Goal: Check status: Check status

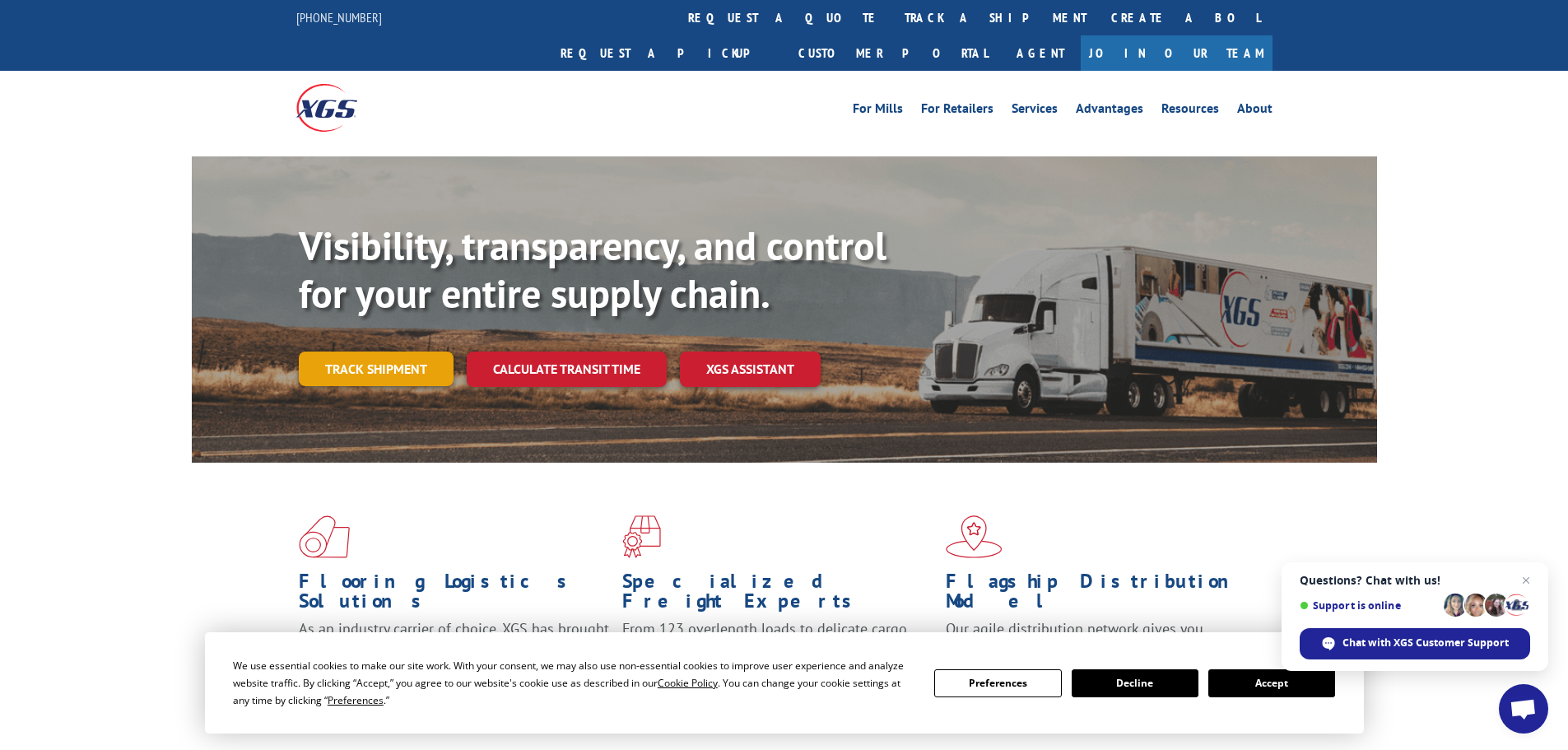
click at [405, 351] on link "Track shipment" at bounding box center [377, 368] width 155 height 35
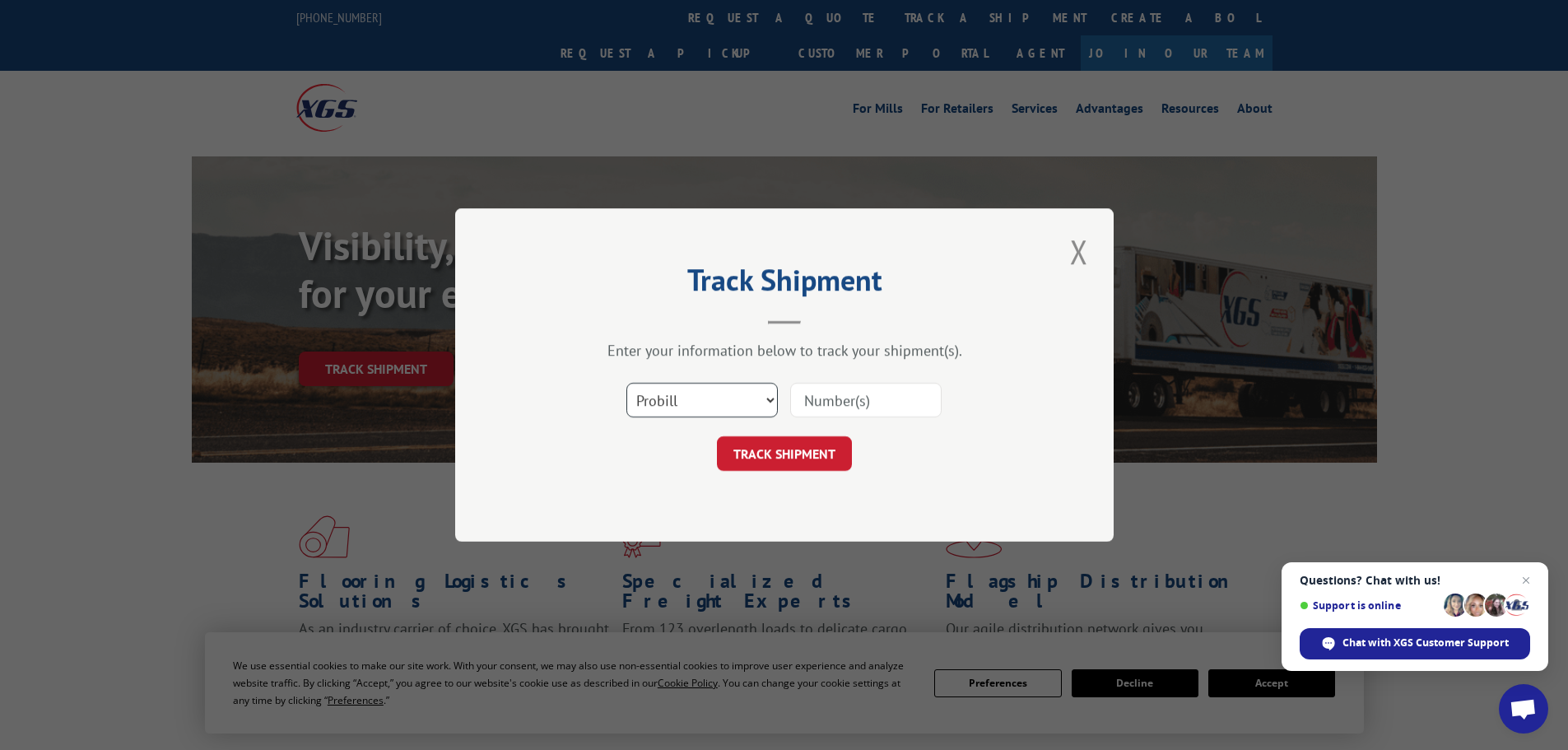
click at [675, 396] on select "Select category... Probill BOL PO" at bounding box center [702, 400] width 152 height 35
select select "bol"
click at [626, 382] on select "Select category... Probill BOL PO" at bounding box center [702, 400] width 152 height 35
click at [793, 406] on input at bounding box center [866, 400] width 152 height 35
type input "2824262"
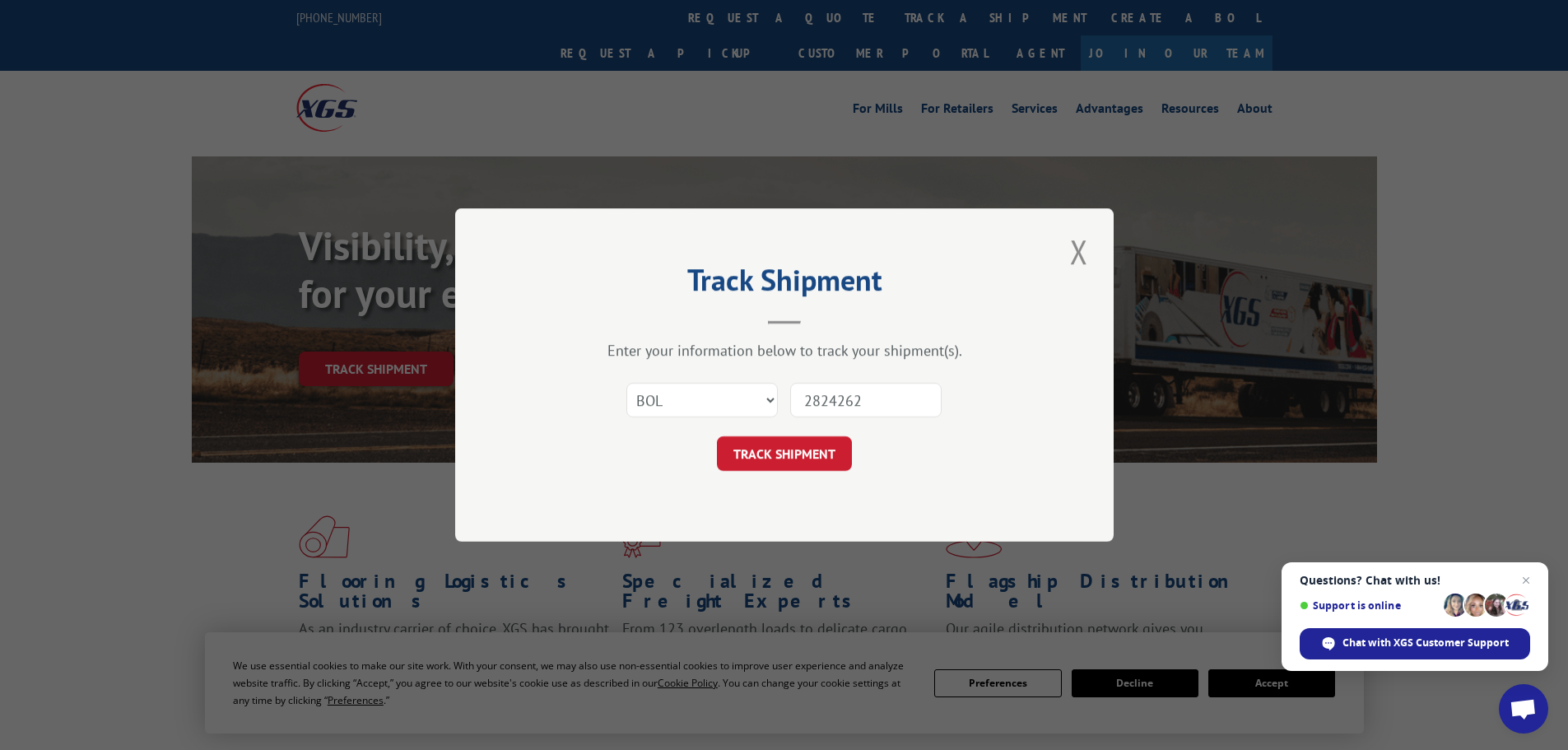
click at [717, 436] on button "TRACK SHIPMENT" at bounding box center [784, 453] width 135 height 35
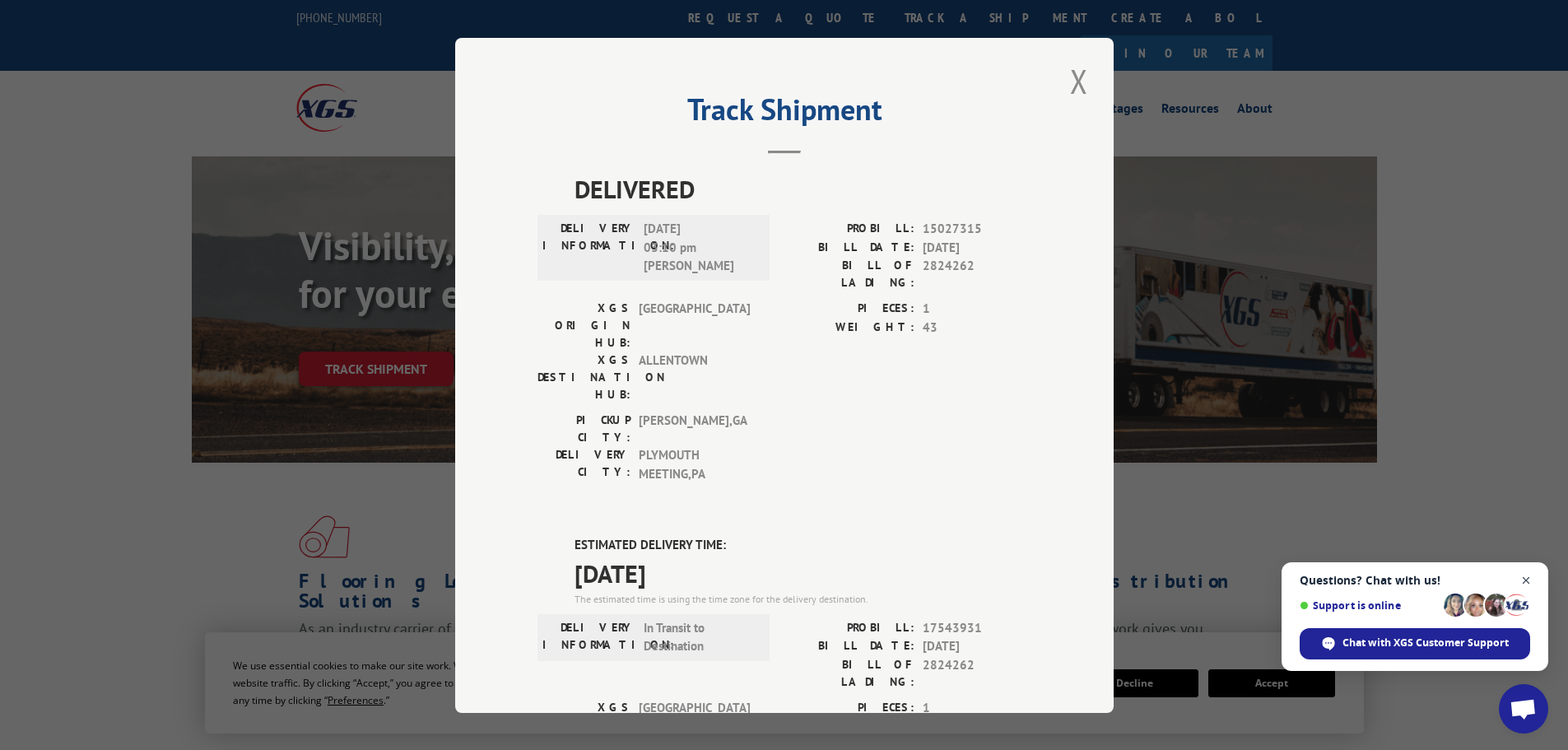
click at [1530, 580] on span "Open chat" at bounding box center [1526, 580] width 21 height 21
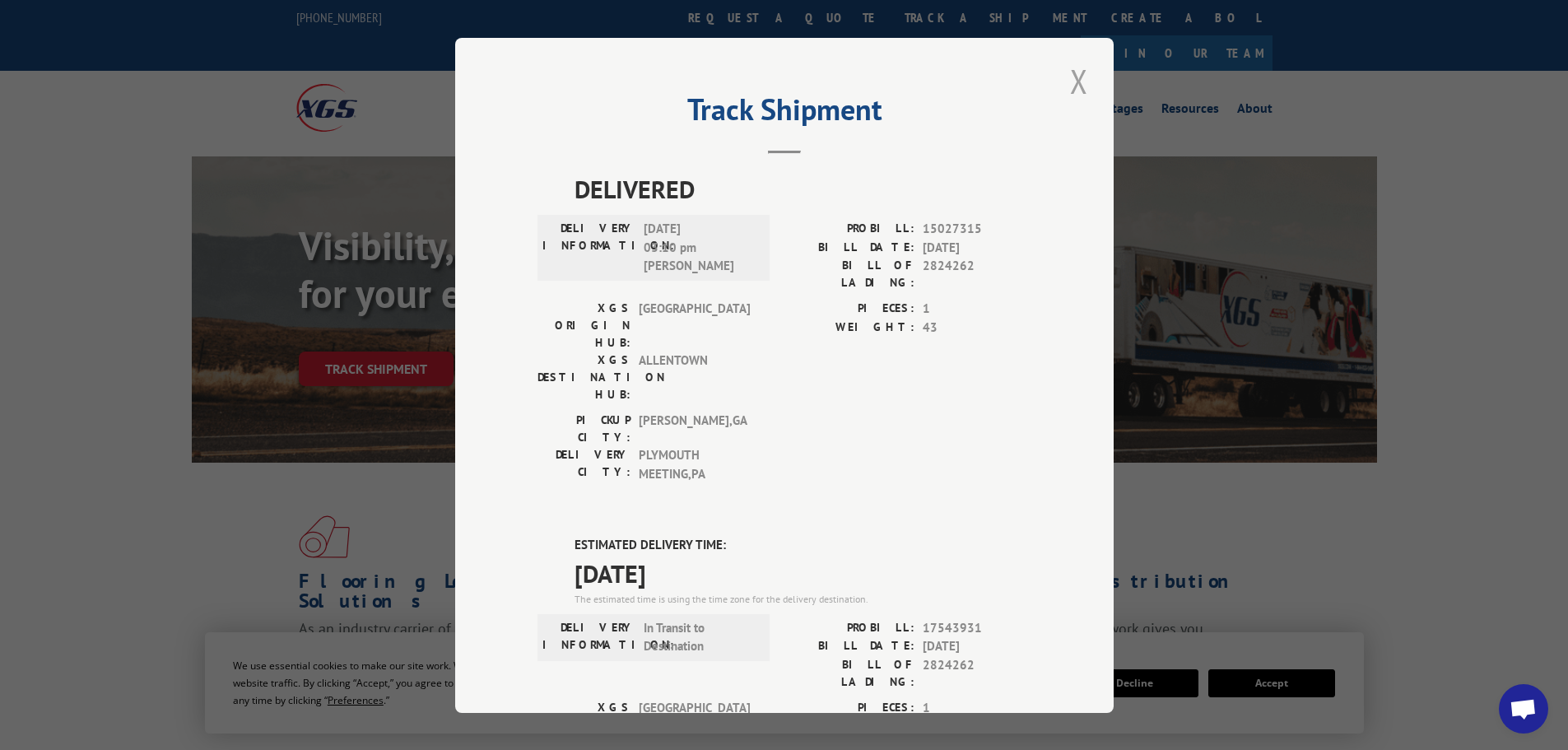
click at [1076, 73] on button "Close modal" at bounding box center [1079, 81] width 28 height 45
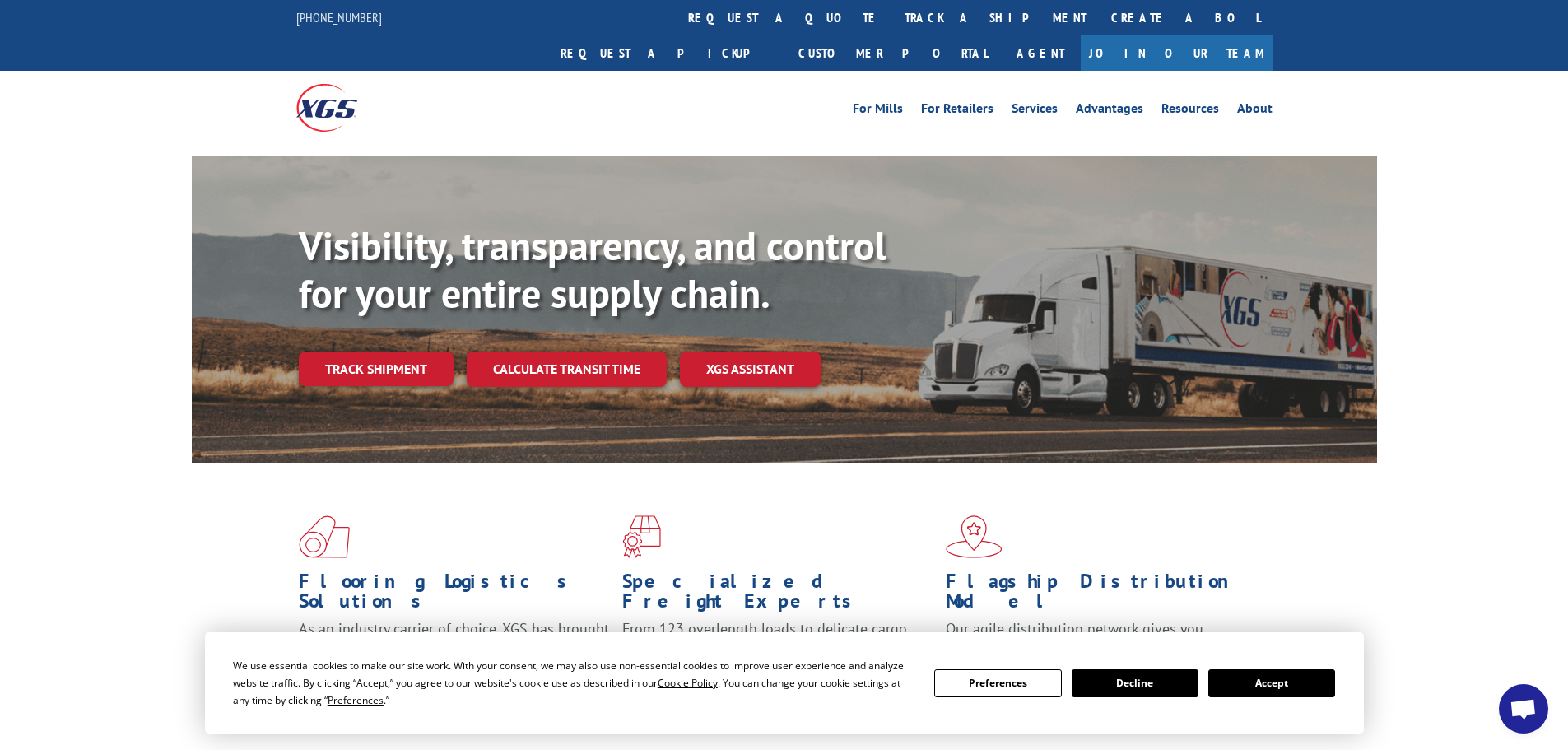
click at [1271, 682] on button "Accept" at bounding box center [1271, 683] width 127 height 28
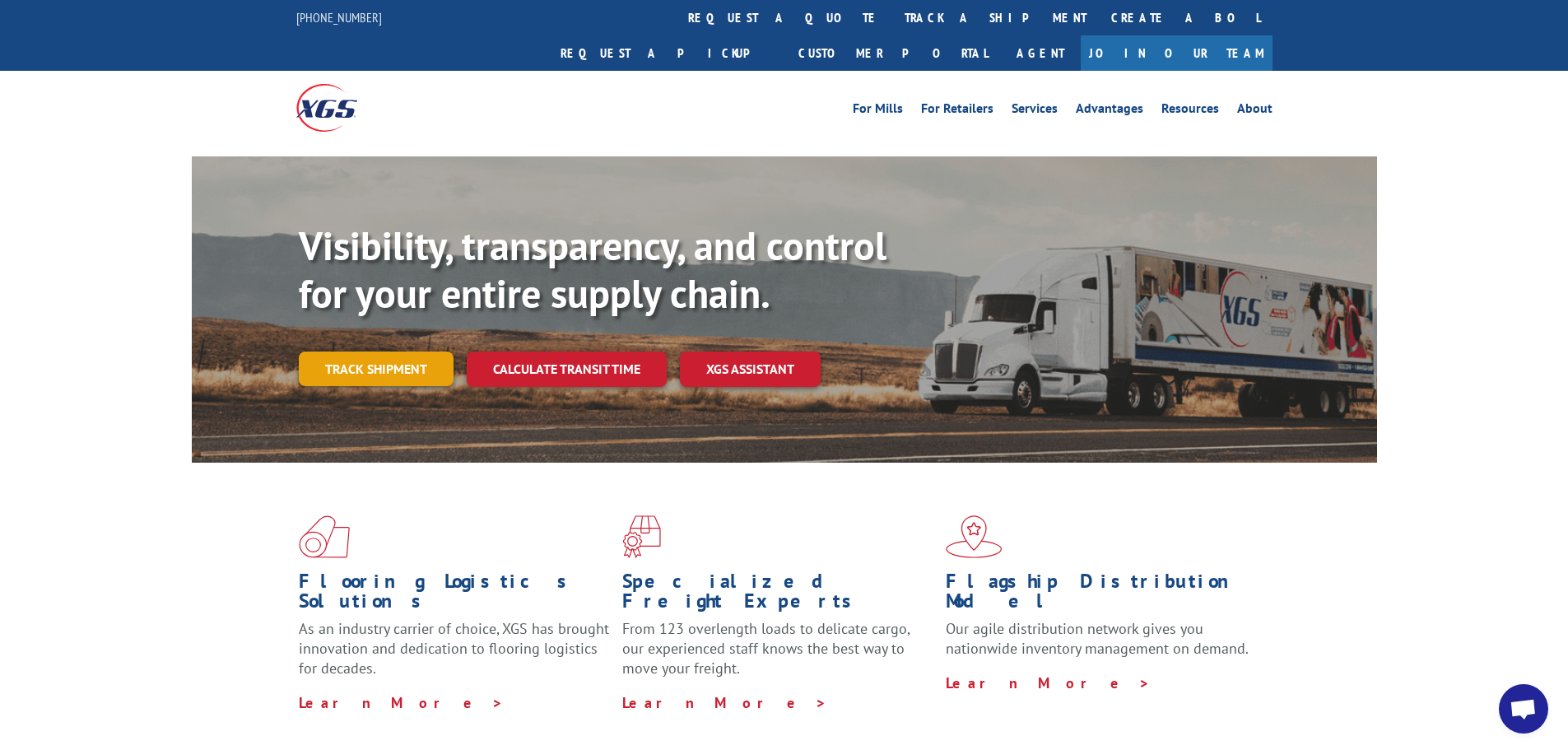
click at [428, 351] on link "Track shipment" at bounding box center [377, 368] width 155 height 35
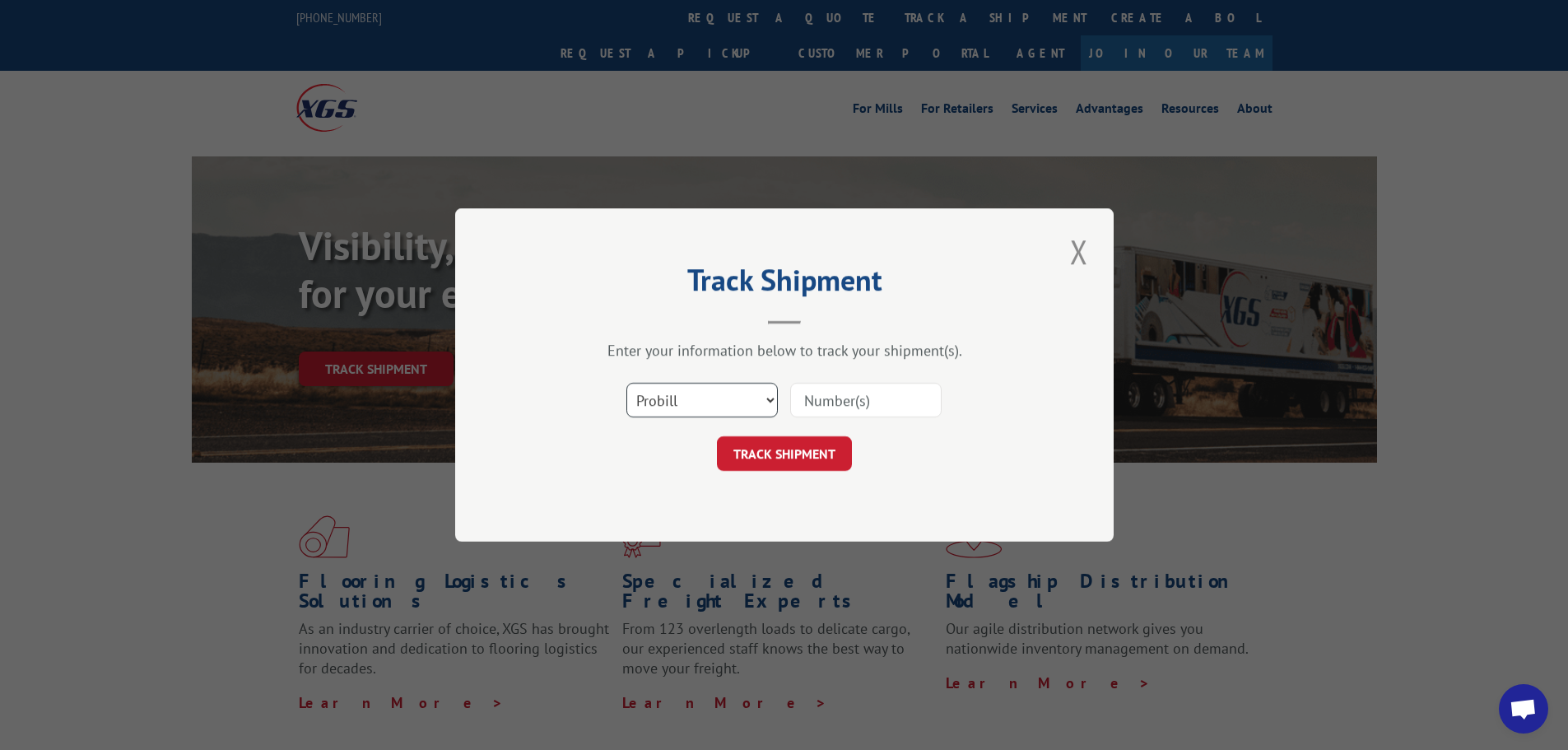
click at [706, 391] on select "Select category... Probill BOL PO" at bounding box center [702, 400] width 152 height 35
select select "bol"
click at [626, 382] on select "Select category... Probill BOL PO" at bounding box center [702, 400] width 152 height 35
click at [843, 396] on input at bounding box center [866, 400] width 152 height 35
type input "2824262"
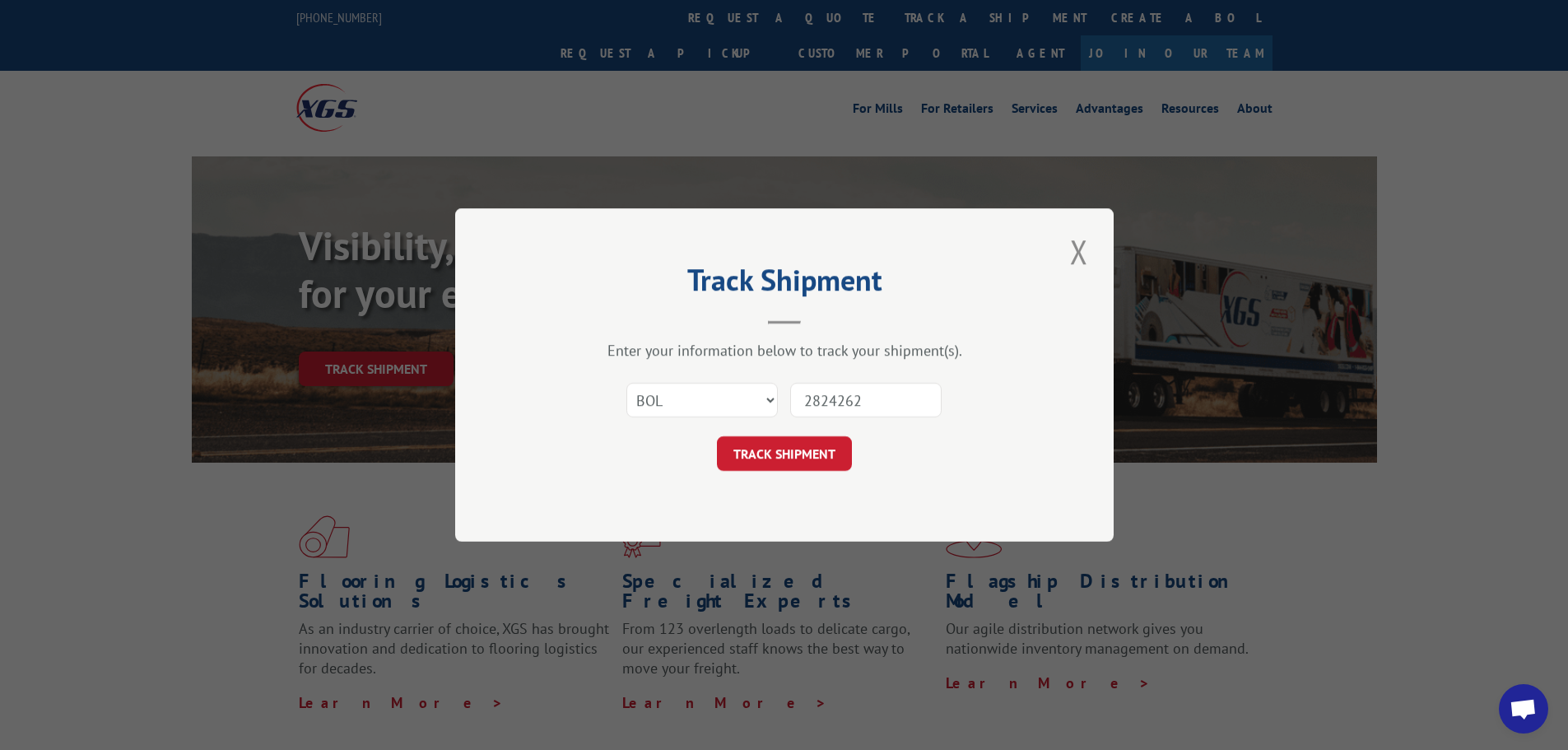
click button "TRACK SHIPMENT" at bounding box center [784, 453] width 135 height 35
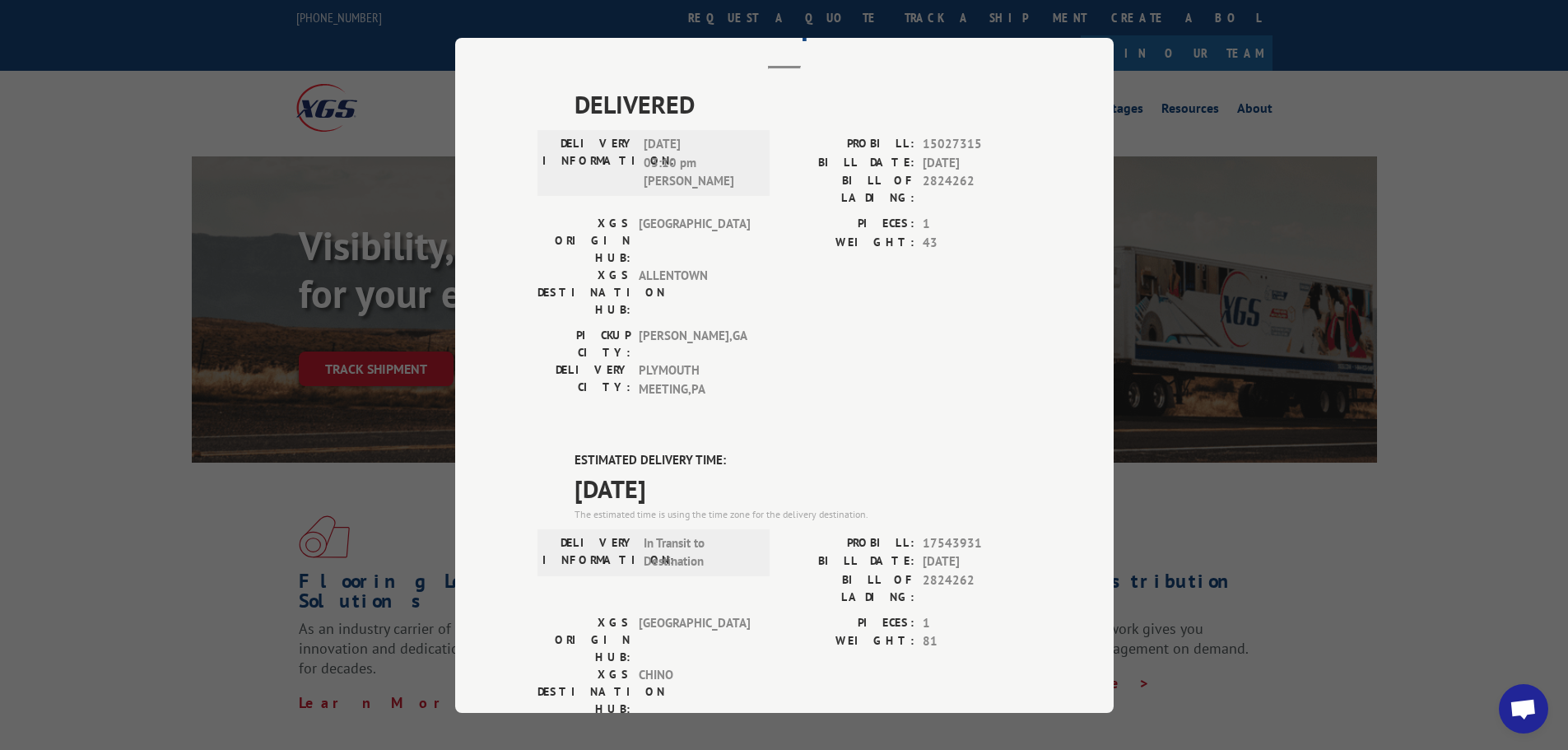
scroll to position [165, 0]
